Goal: Task Accomplishment & Management: Complete application form

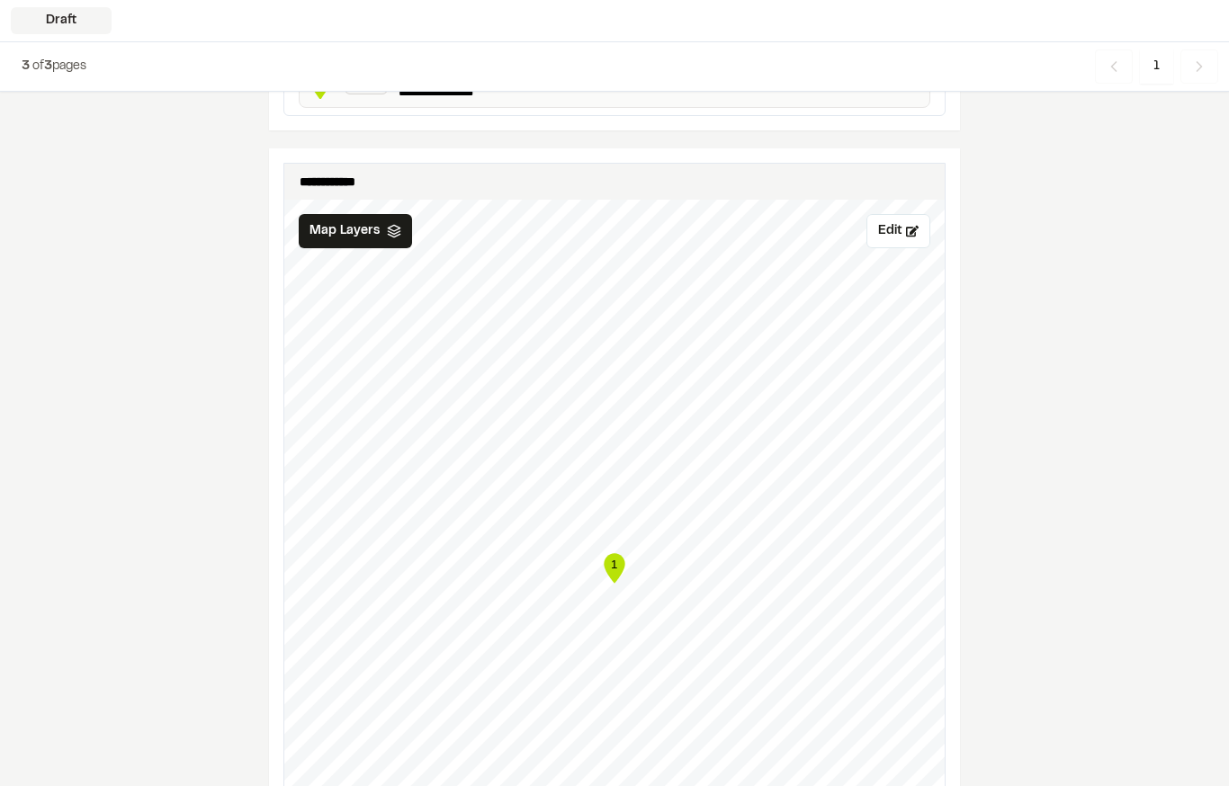
scroll to position [675, 0]
click at [359, 233] on span "Map Layers" at bounding box center [344, 231] width 70 height 20
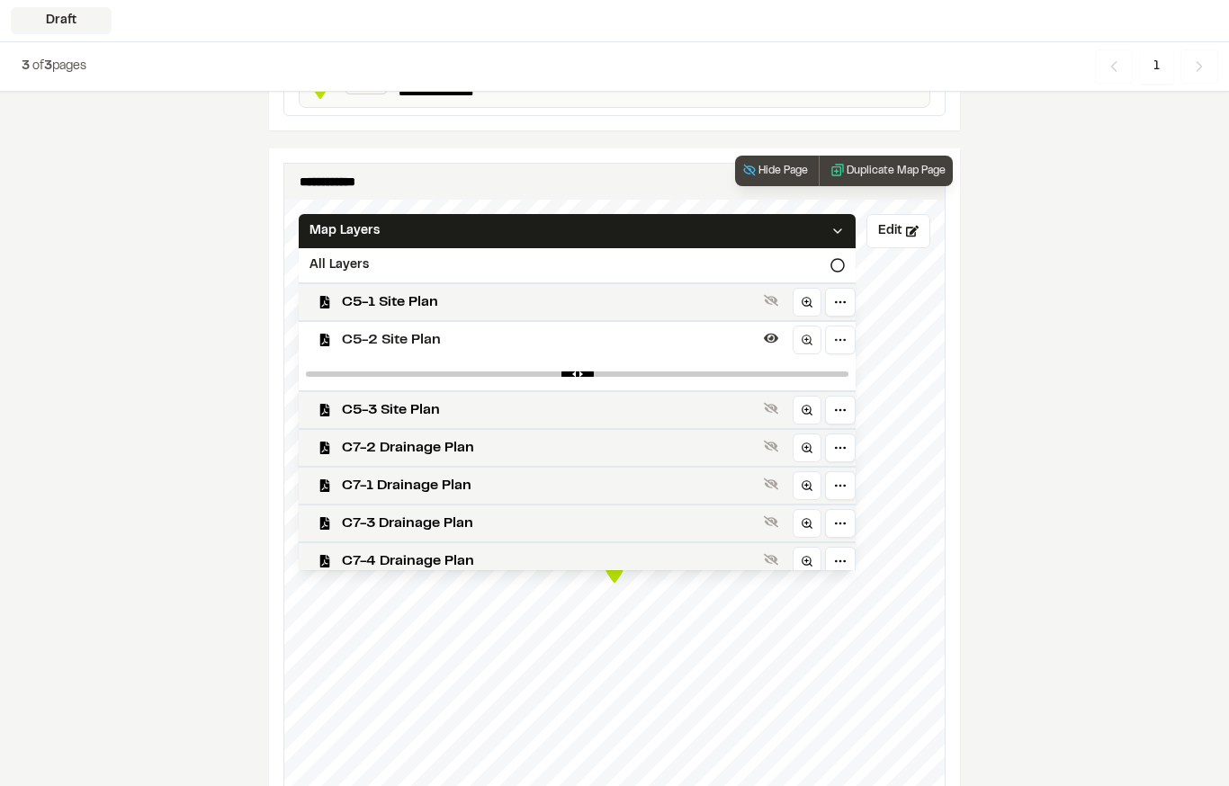
click at [683, 401] on span "C5-3 Site Plan" at bounding box center [549, 410] width 415 height 22
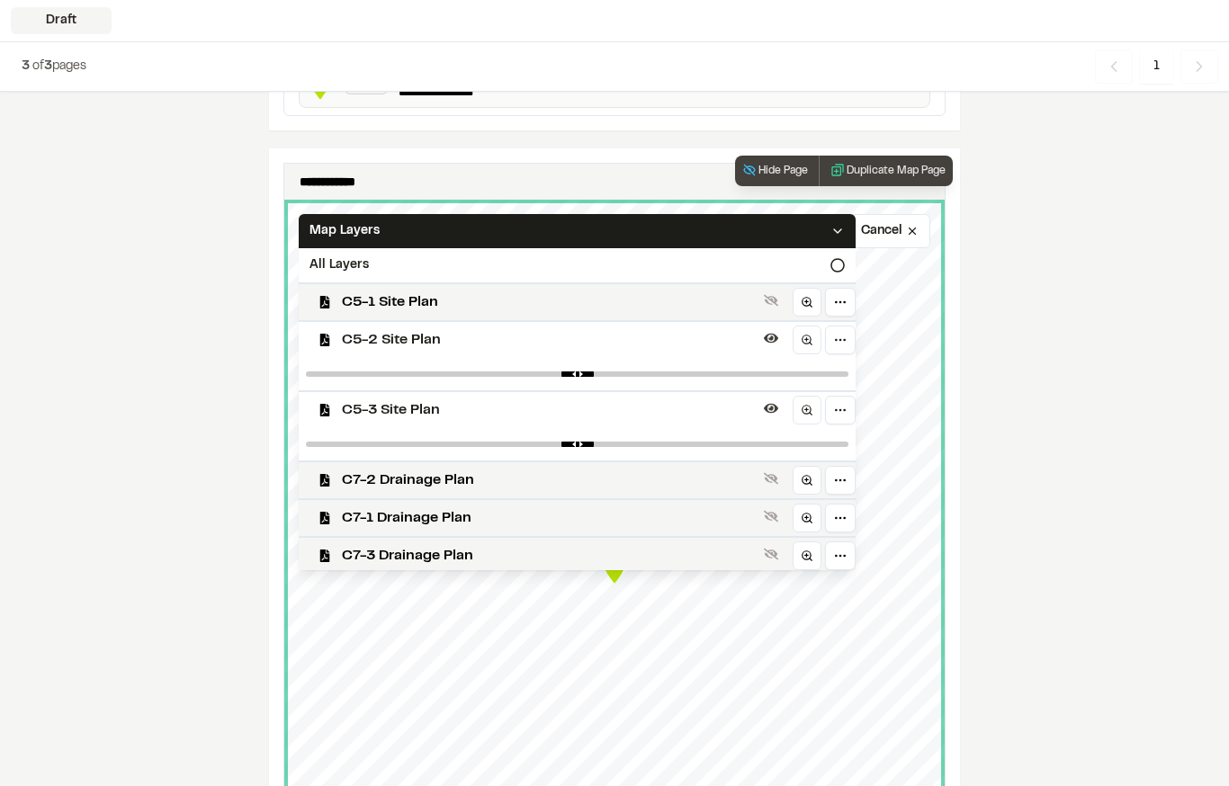
click at [707, 416] on span "C5-3 Site Plan" at bounding box center [549, 410] width 415 height 22
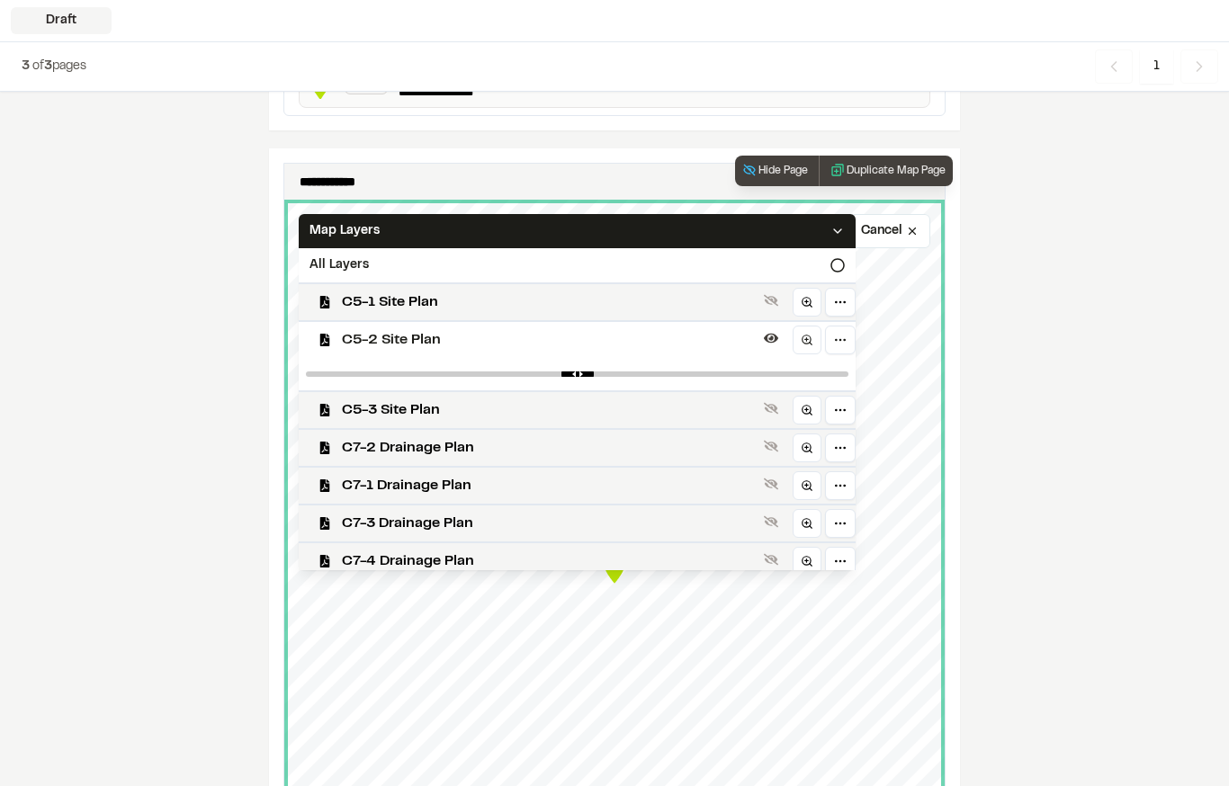
click at [708, 296] on span "C5-1 Site Plan" at bounding box center [549, 302] width 415 height 22
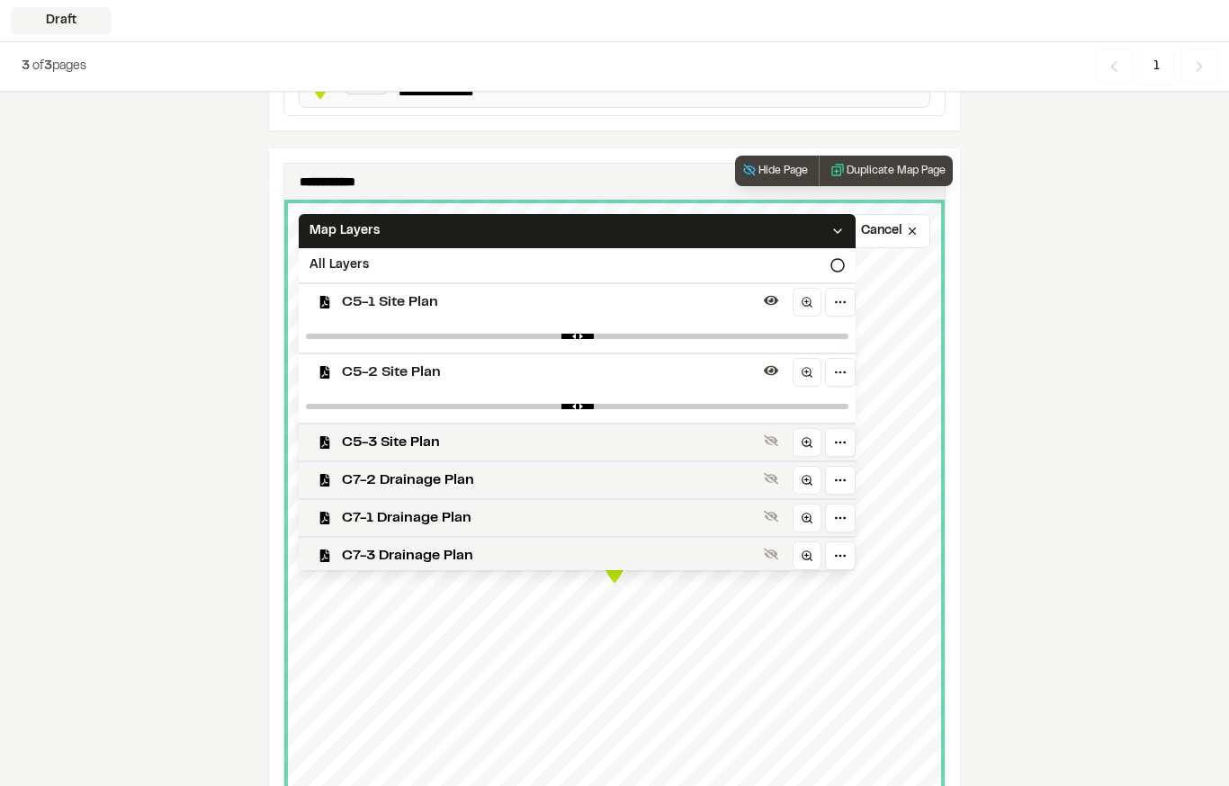
click at [837, 234] on icon at bounding box center [837, 231] width 14 height 14
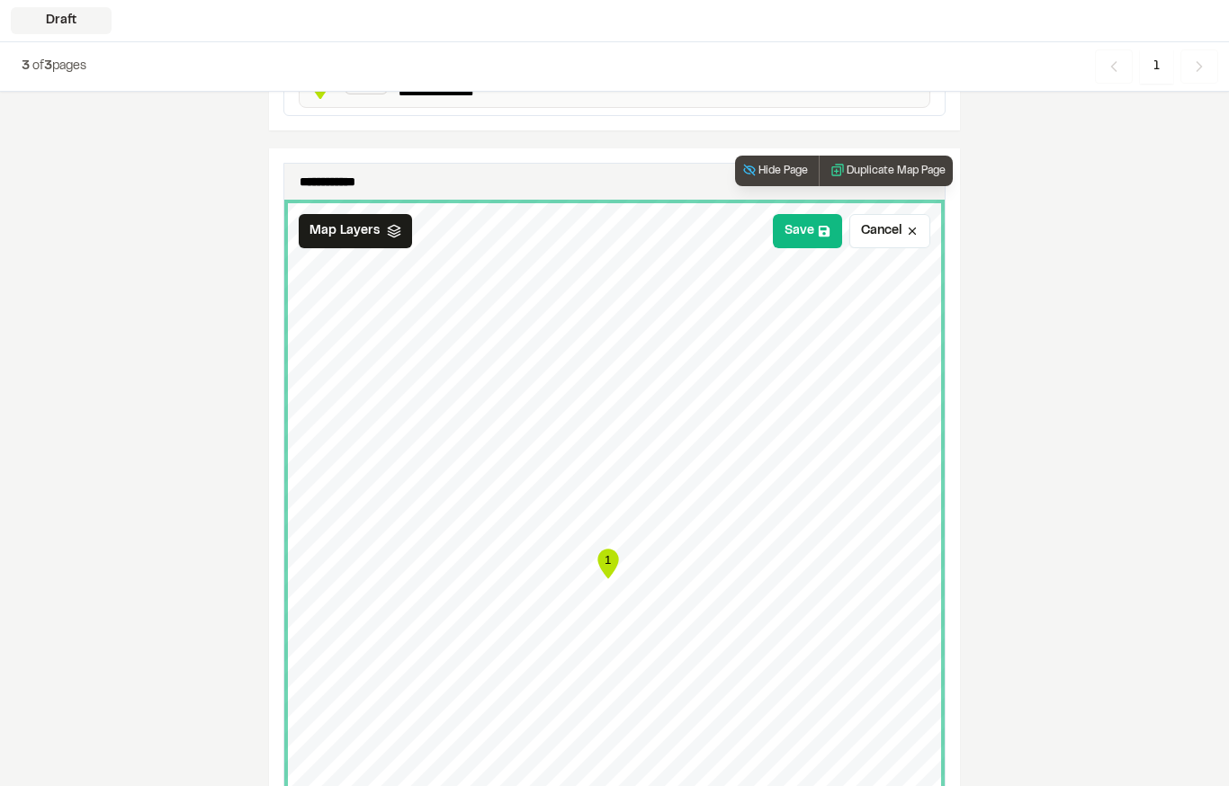
click at [821, 237] on button "Save" at bounding box center [807, 231] width 69 height 34
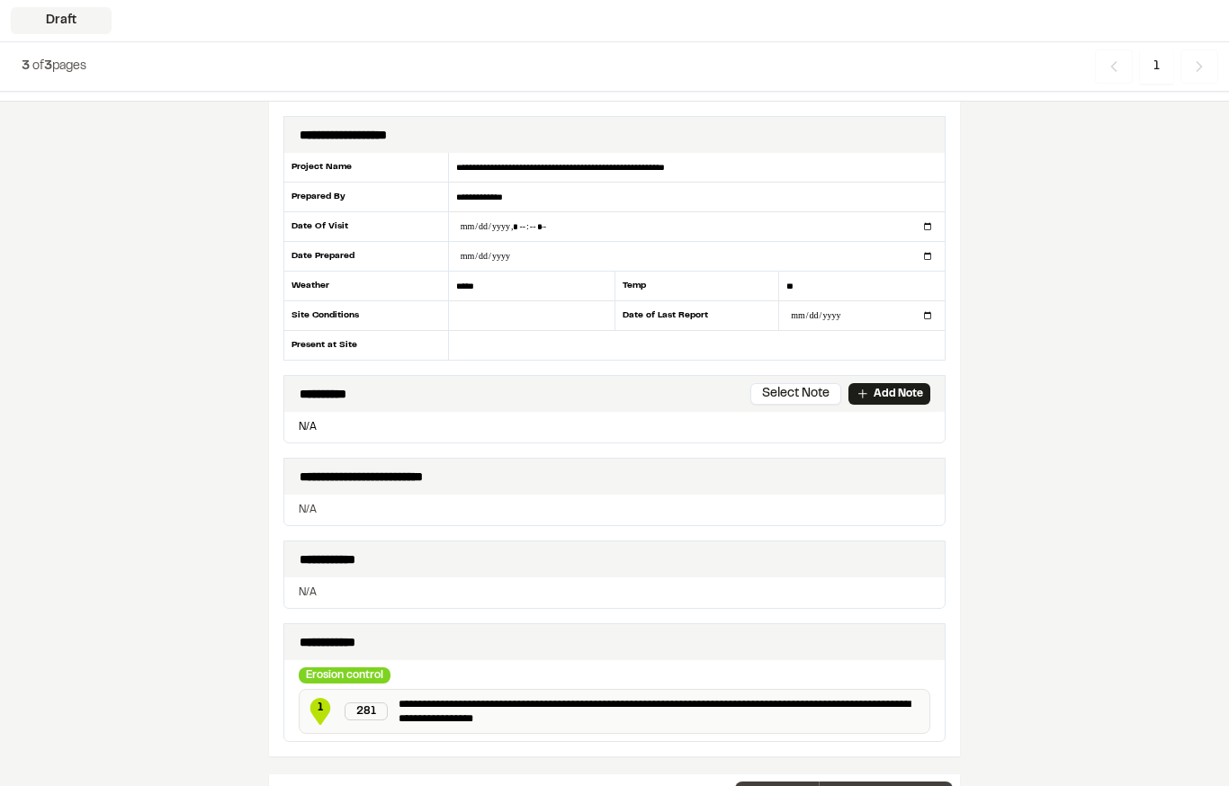
scroll to position [0, 0]
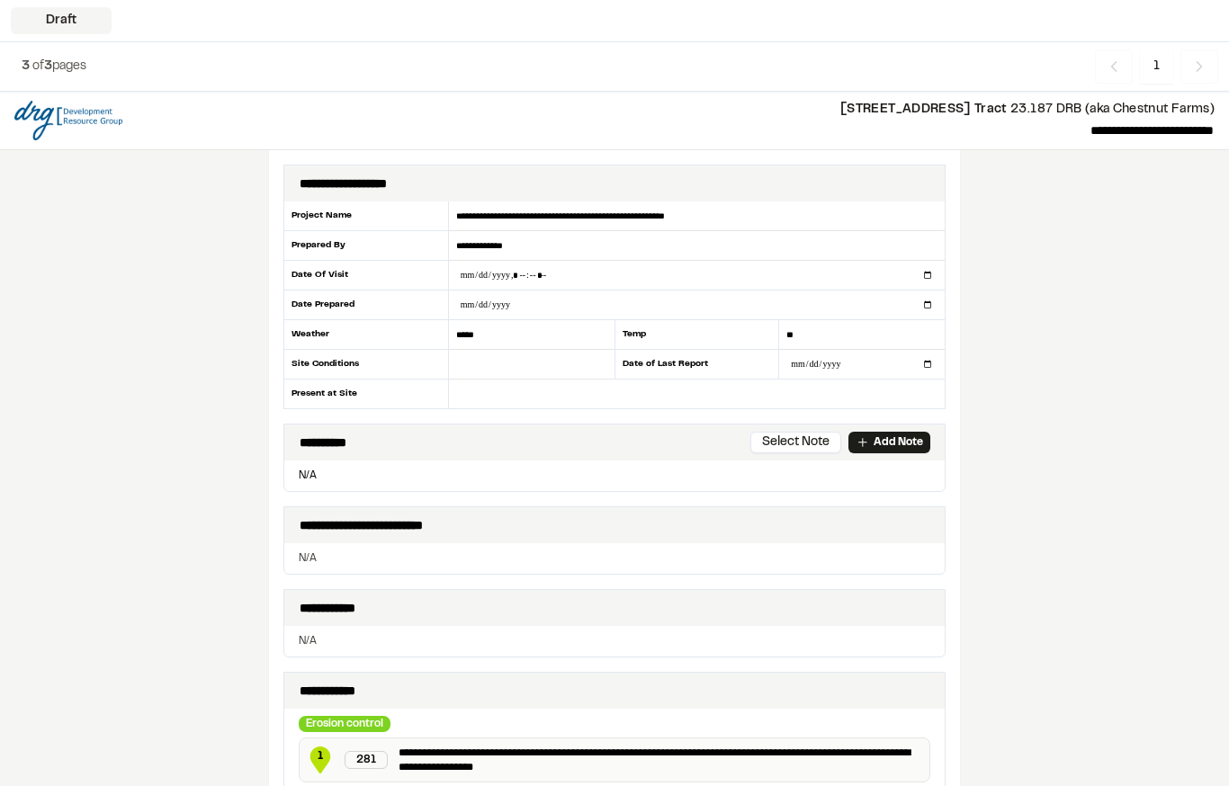
click at [534, 280] on input "datetime-local" at bounding box center [697, 275] width 496 height 29
click at [757, 277] on input "datetime-local" at bounding box center [697, 275] width 496 height 29
type input "**********"
click at [684, 312] on input "date" at bounding box center [697, 305] width 496 height 29
type input "**********"
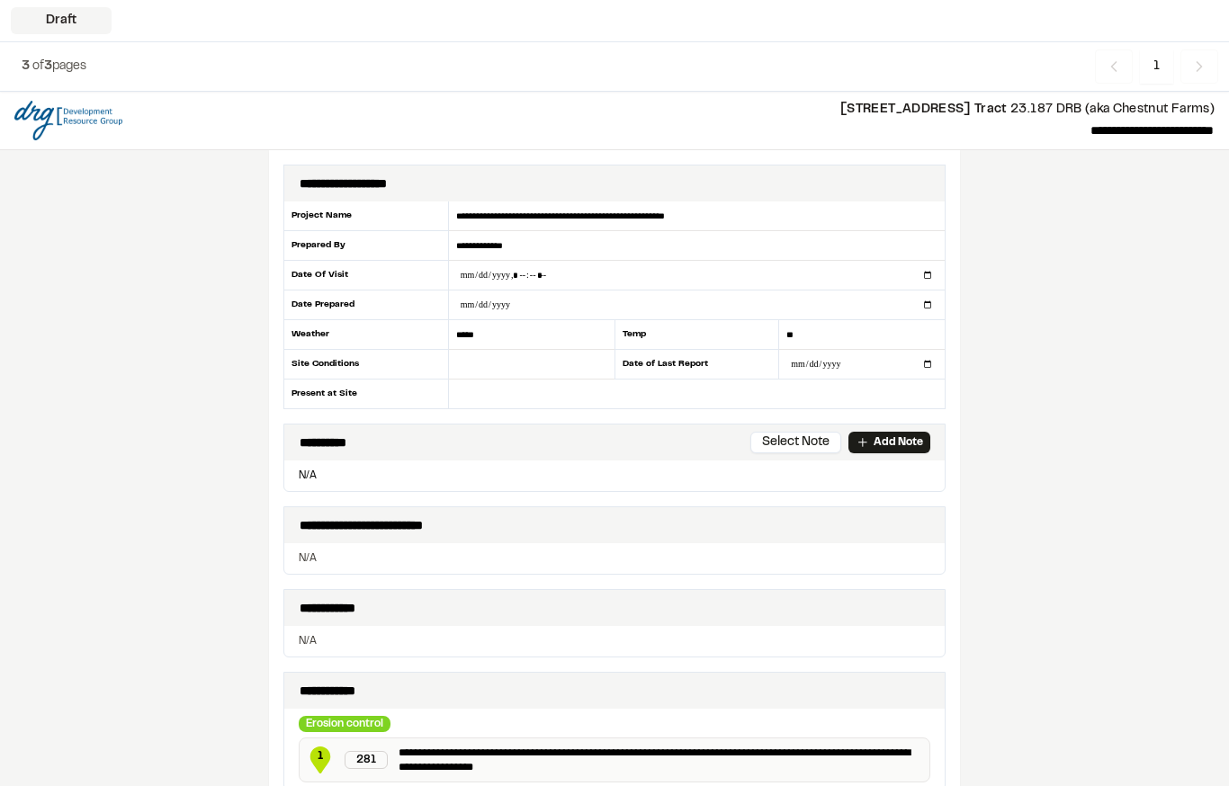
click at [505, 362] on input "text" at bounding box center [531, 365] width 165 height 30
click at [549, 400] on input "text" at bounding box center [697, 394] width 496 height 29
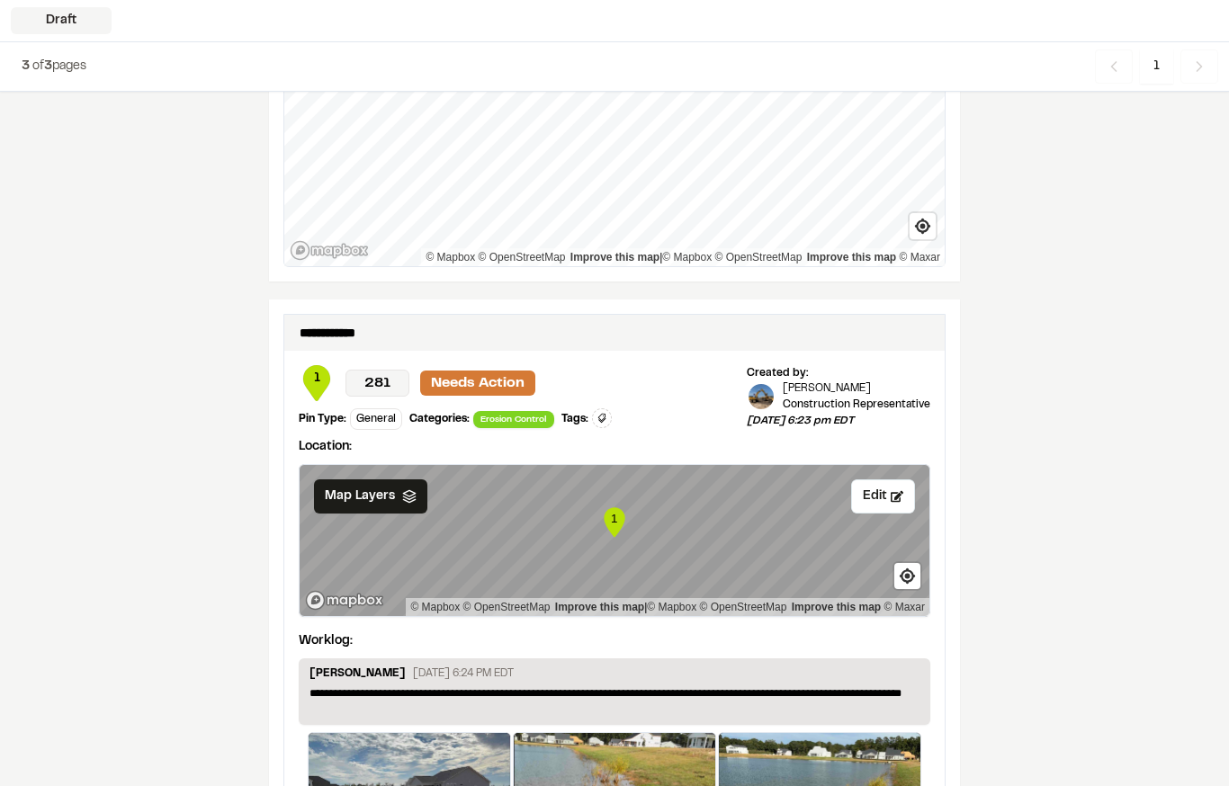
scroll to position [1374, 0]
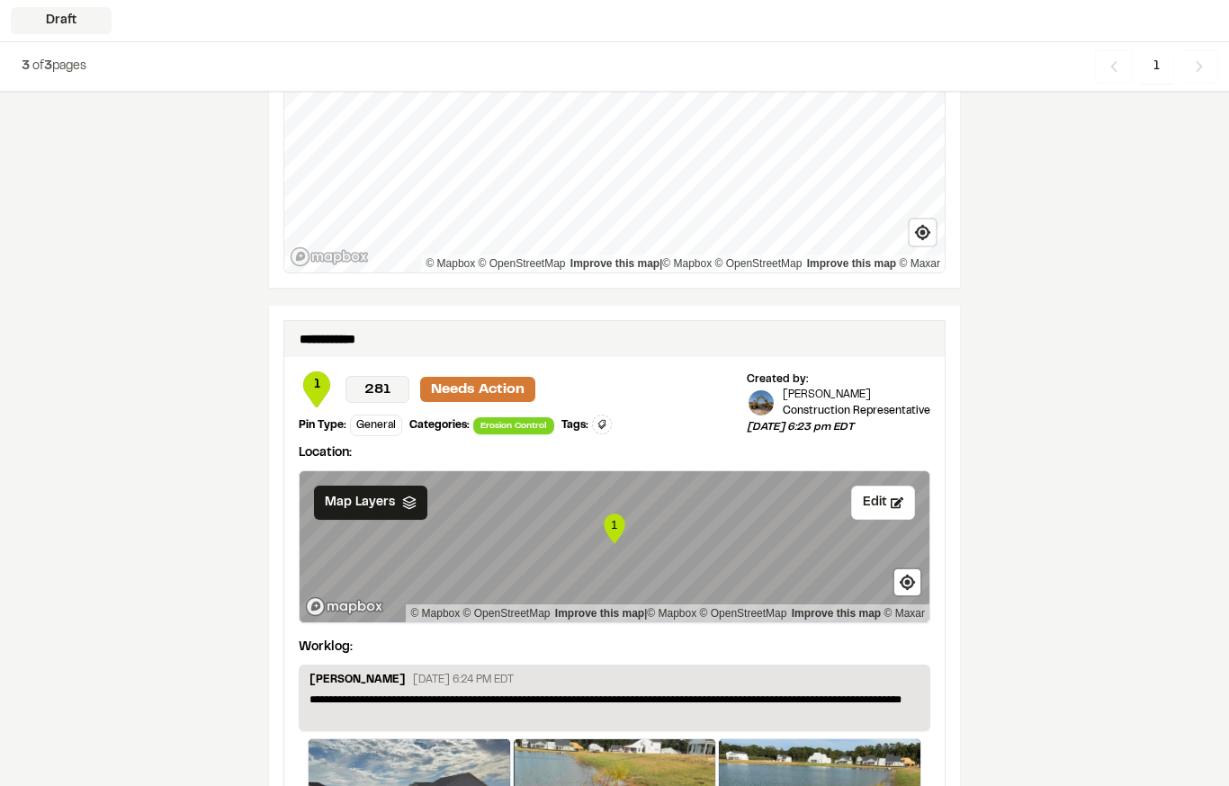
type input "***"
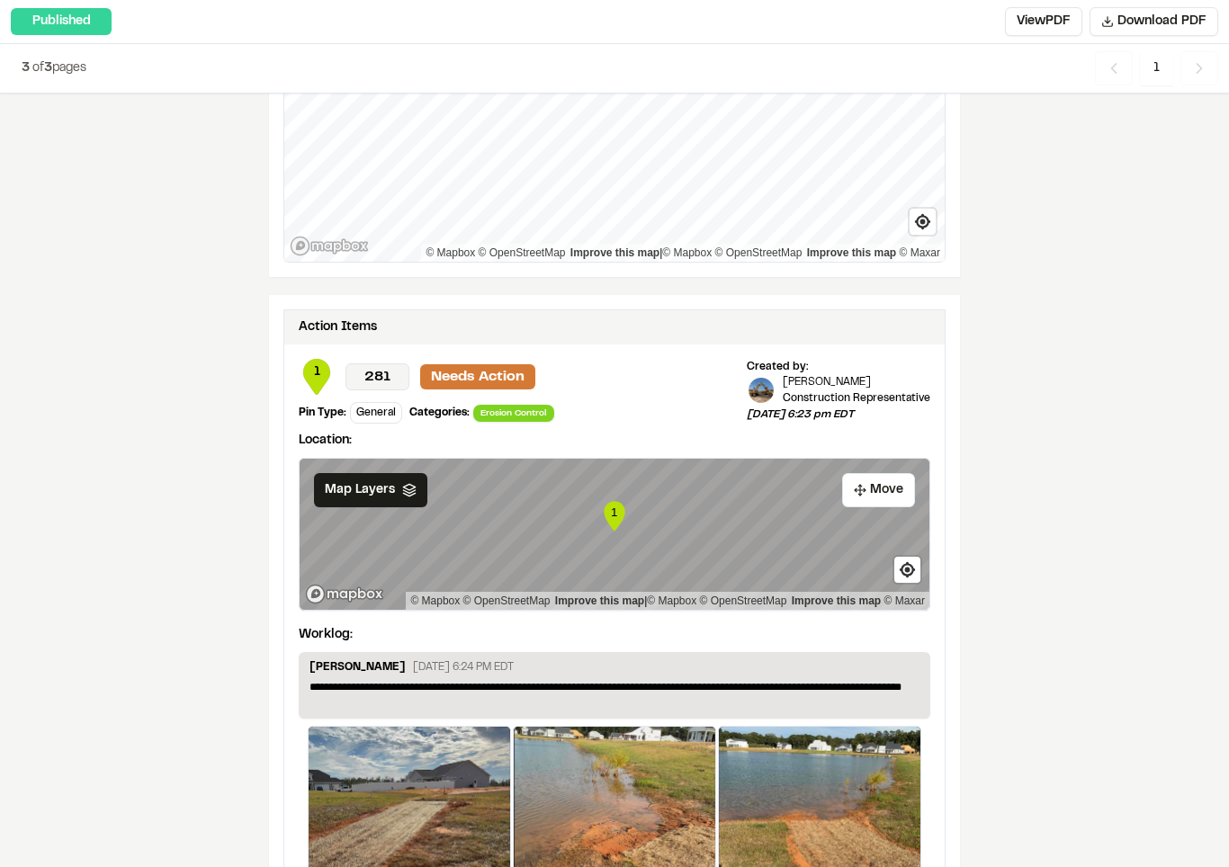
scroll to position [0, 0]
